Goal: Use online tool/utility

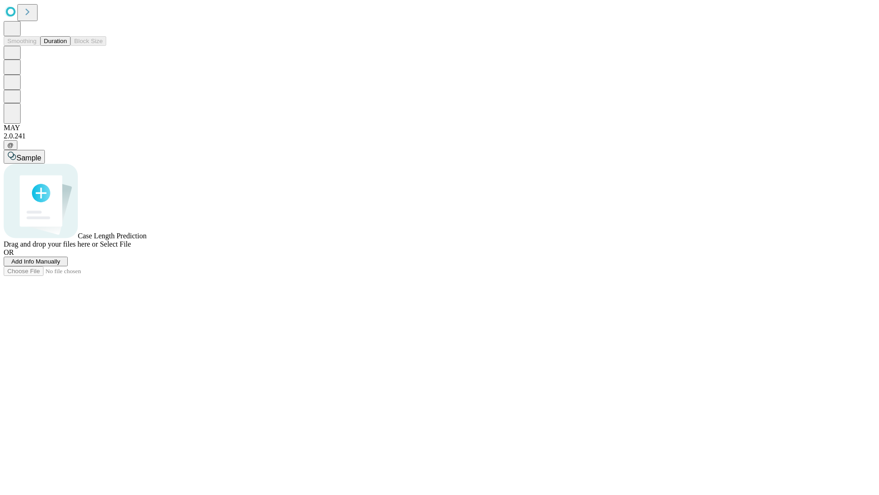
click at [67, 46] on button "Duration" at bounding box center [55, 41] width 30 height 10
click at [41, 154] on span "Sample" at bounding box center [28, 158] width 25 height 8
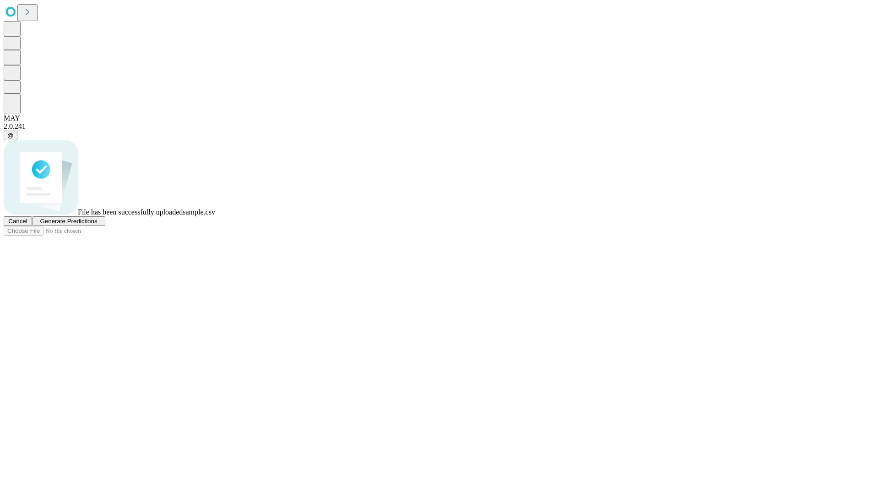
click at [97, 224] on span "Generate Predictions" at bounding box center [68, 221] width 57 height 7
